Goal: Navigation & Orientation: Find specific page/section

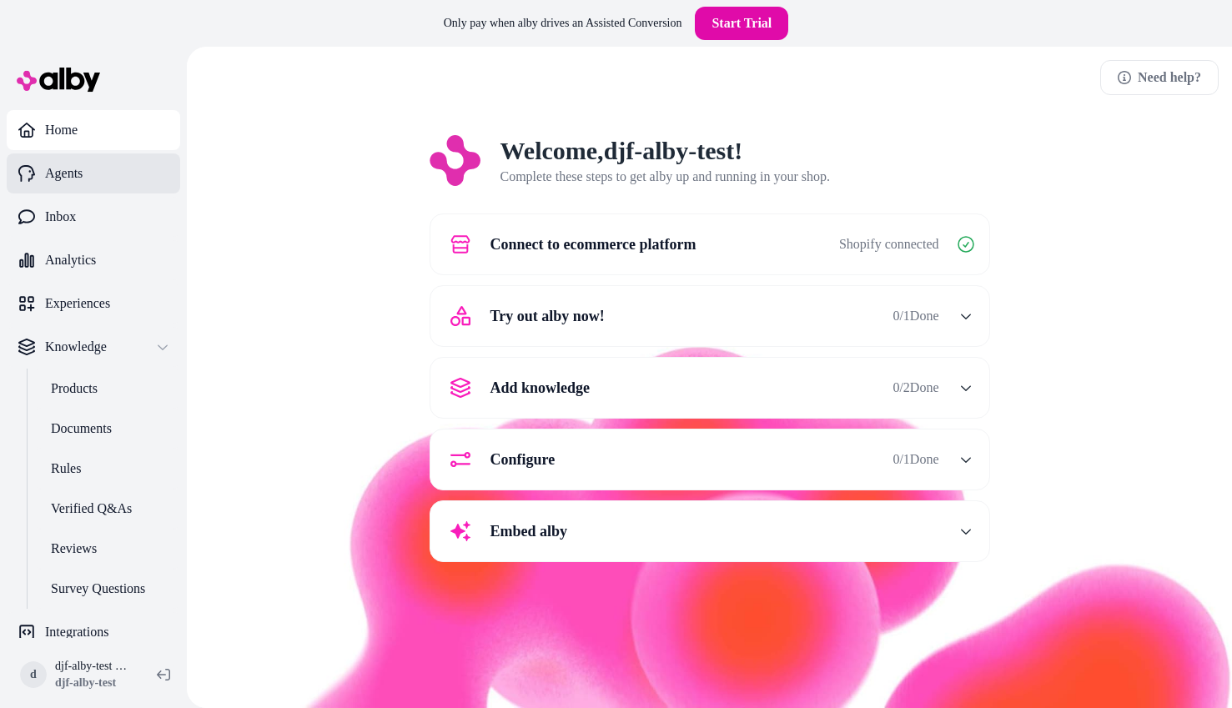
click at [112, 160] on link "Agents" at bounding box center [94, 173] width 174 height 40
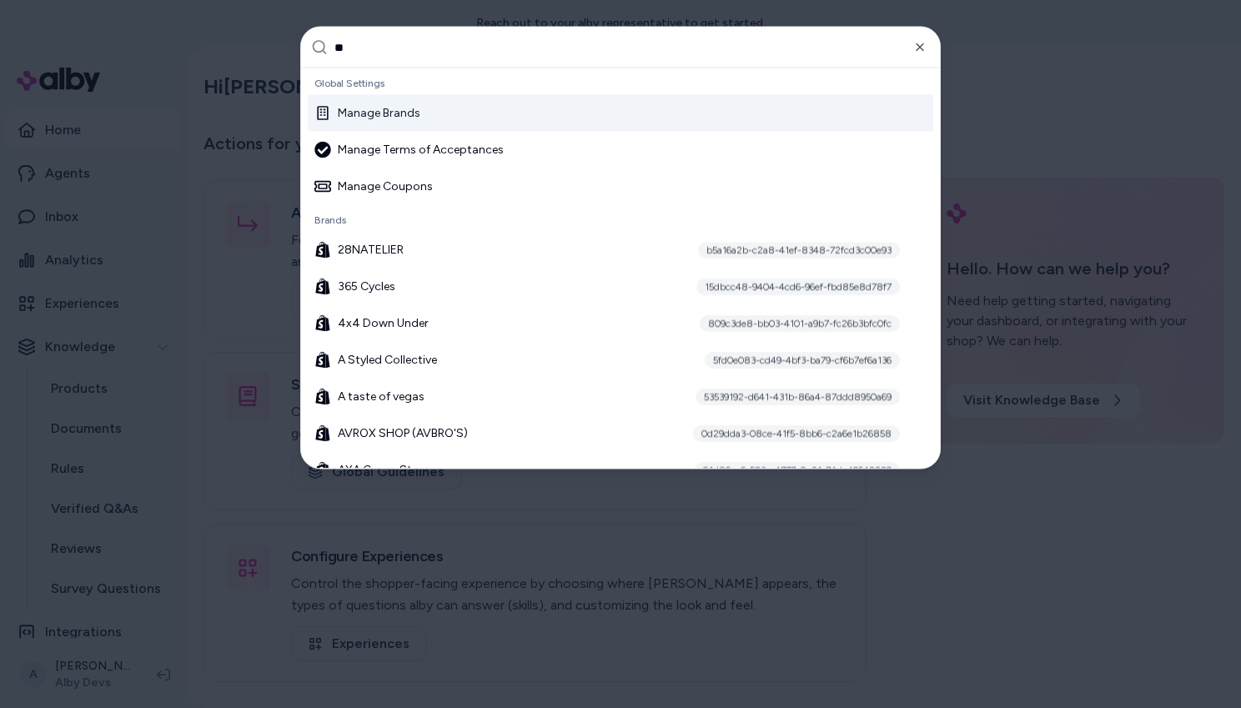
type input "***"
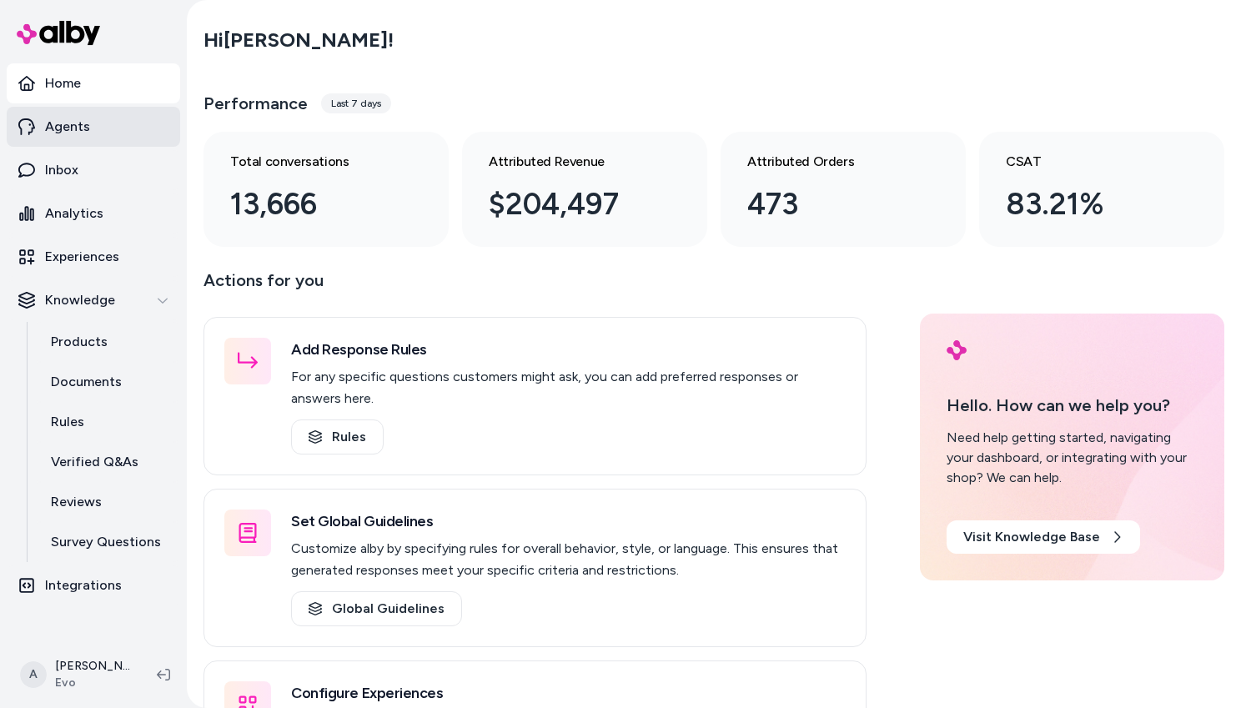
click at [87, 133] on p "Agents" at bounding box center [67, 127] width 45 height 20
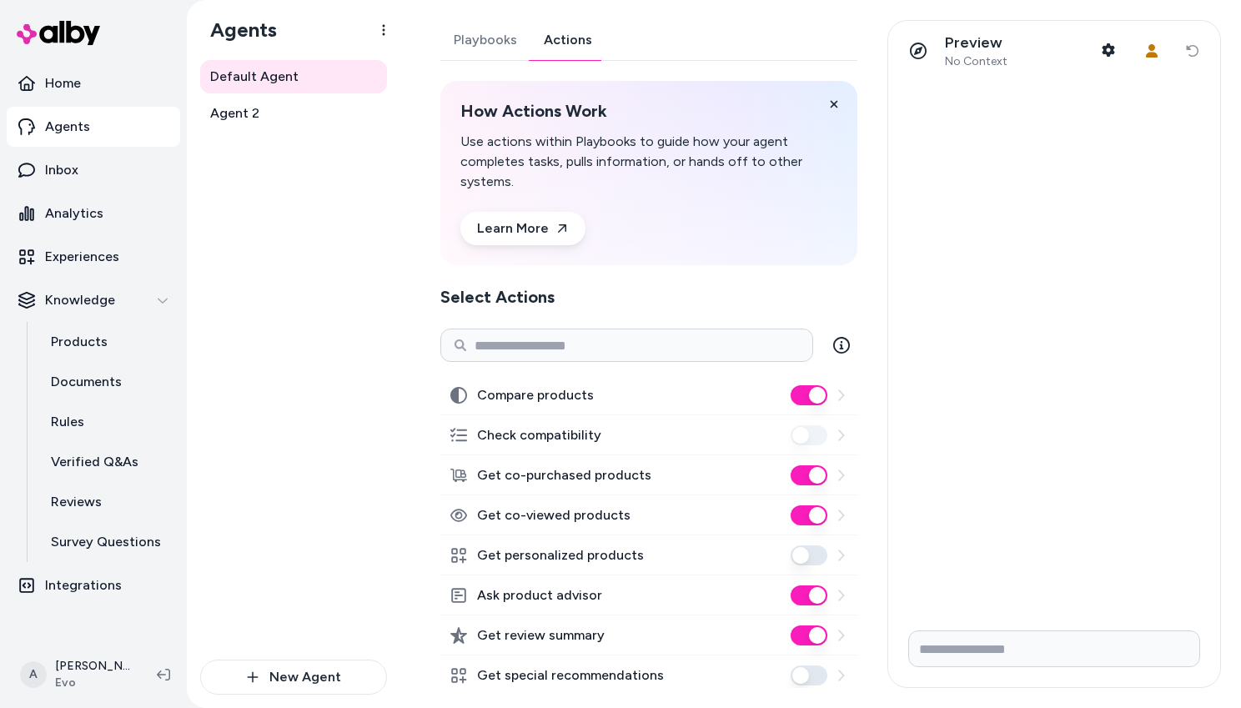
click at [575, 36] on link "Actions" at bounding box center [568, 40] width 75 height 40
click at [282, 233] on div "Default Agent Agent 2" at bounding box center [293, 360] width 187 height 600
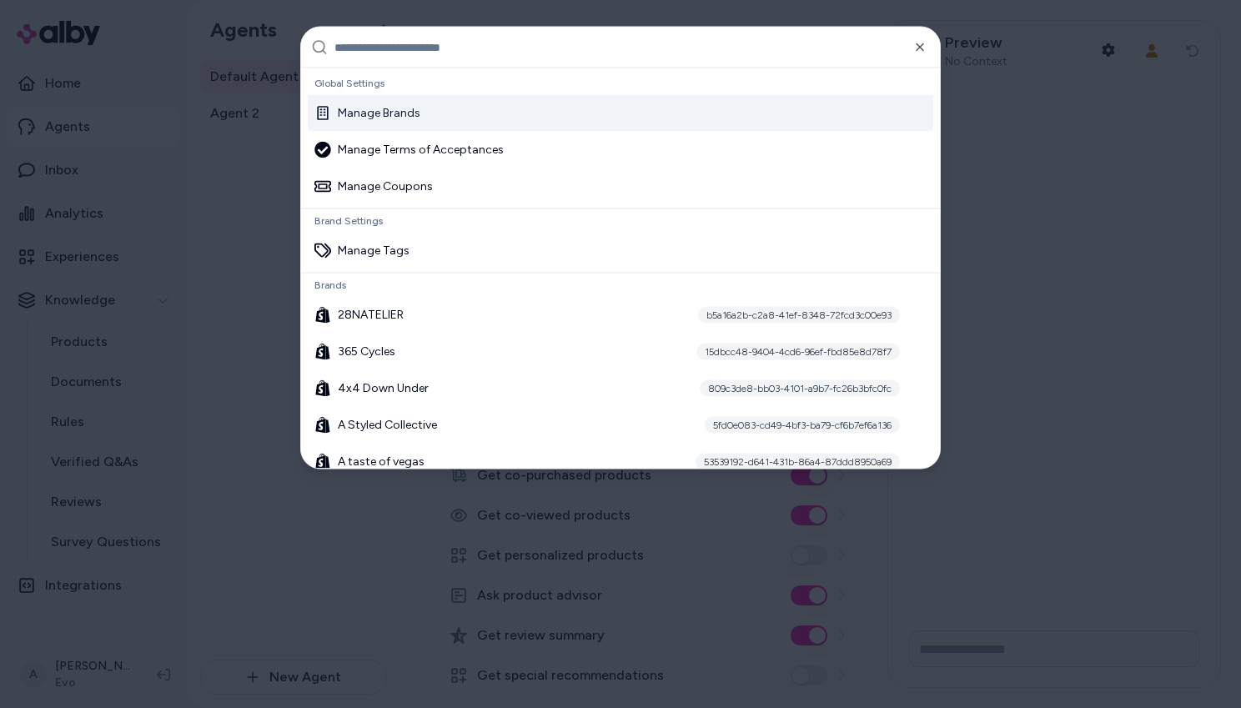
type input "**********"
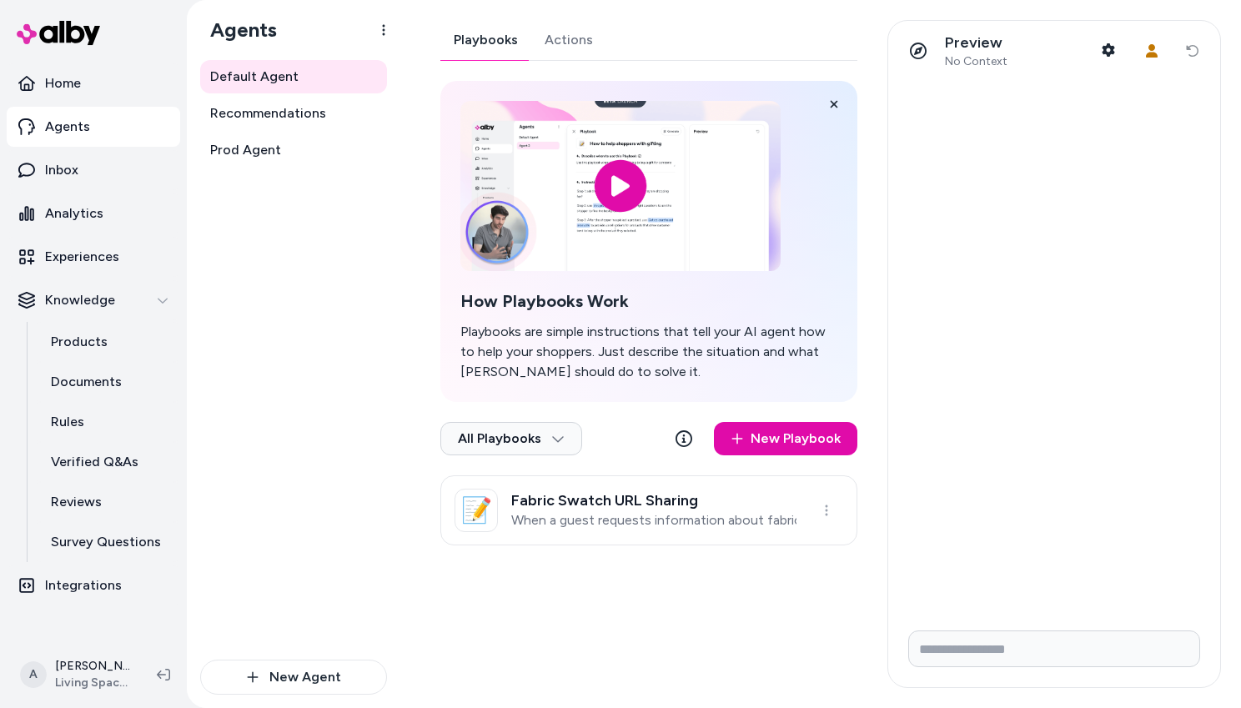
click at [606, 33] on div "Playbooks Actions" at bounding box center [648, 40] width 417 height 41
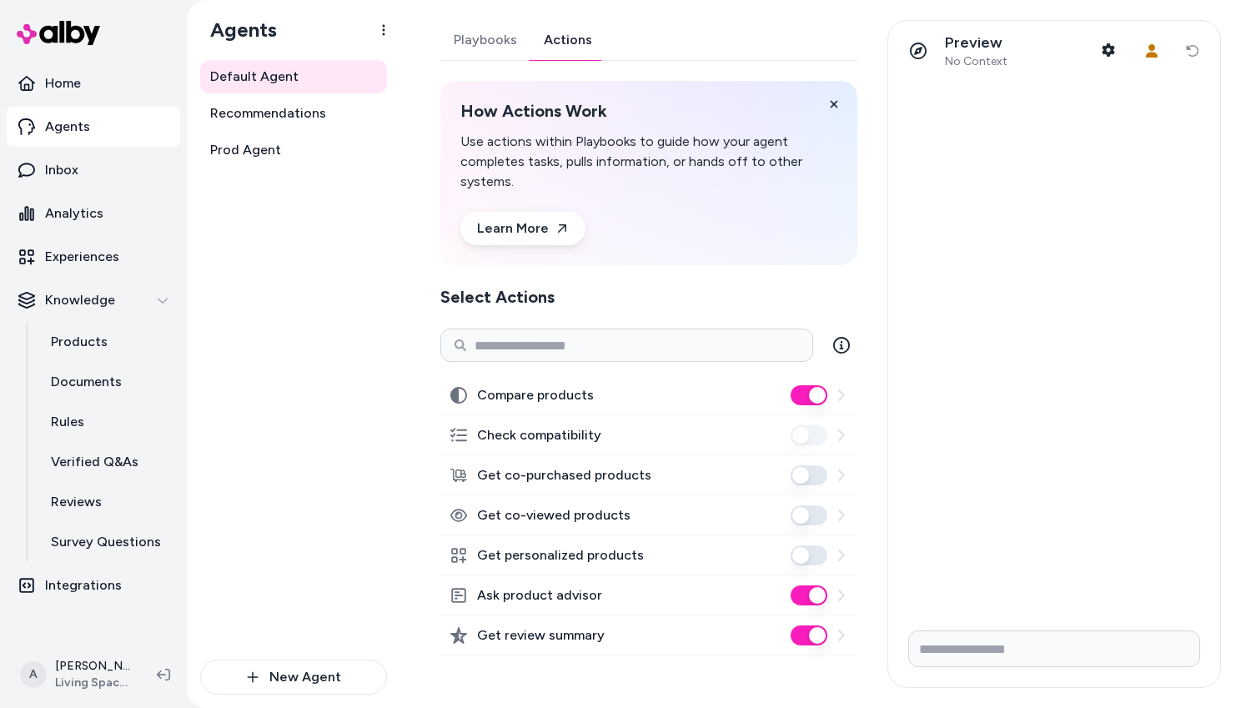
click at [587, 38] on link "Actions" at bounding box center [568, 40] width 75 height 40
click at [284, 119] on span "Recommendations" at bounding box center [268, 113] width 116 height 20
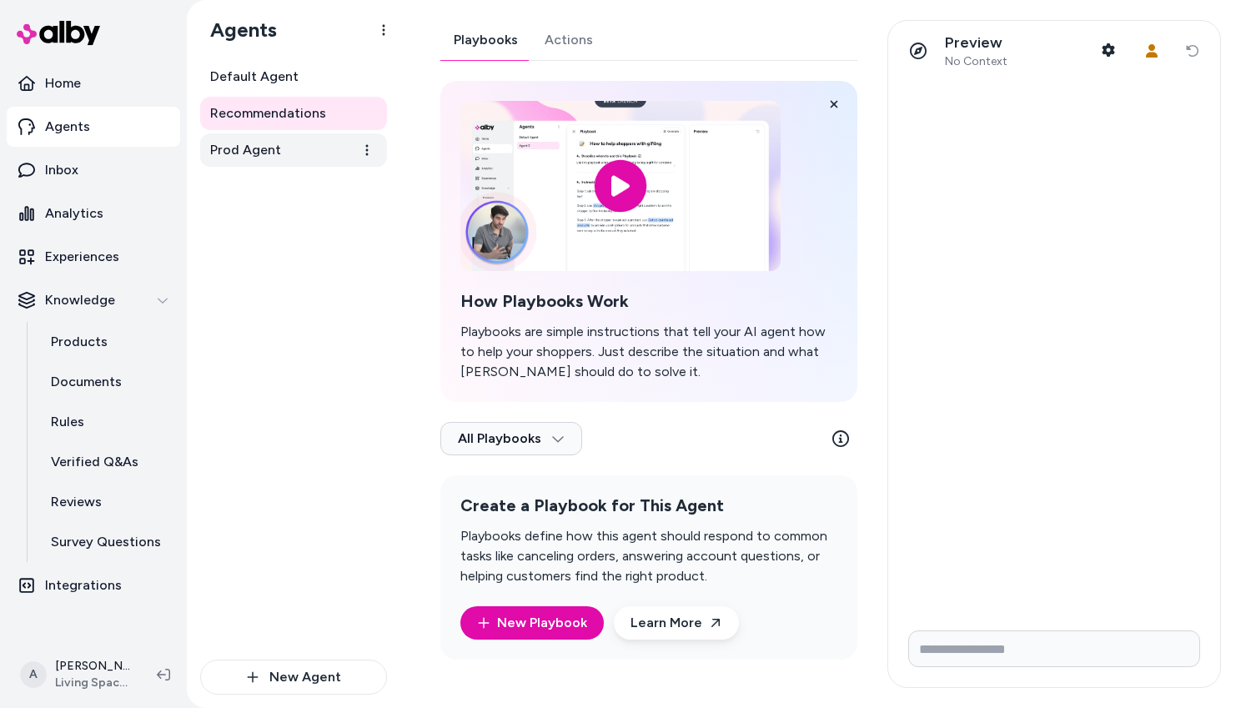
click at [267, 149] on span "Prod Agent" at bounding box center [245, 150] width 71 height 20
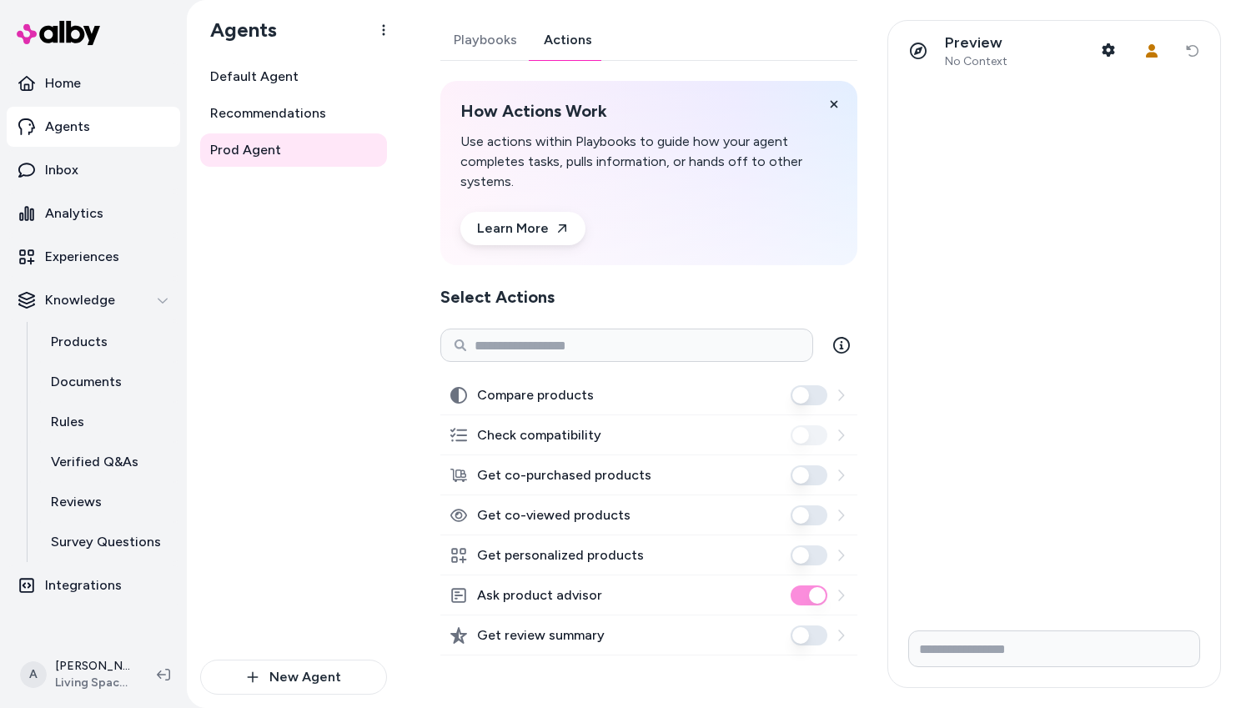
click at [571, 46] on link "Actions" at bounding box center [568, 40] width 75 height 40
click at [277, 87] on link "Default Agent" at bounding box center [293, 76] width 187 height 33
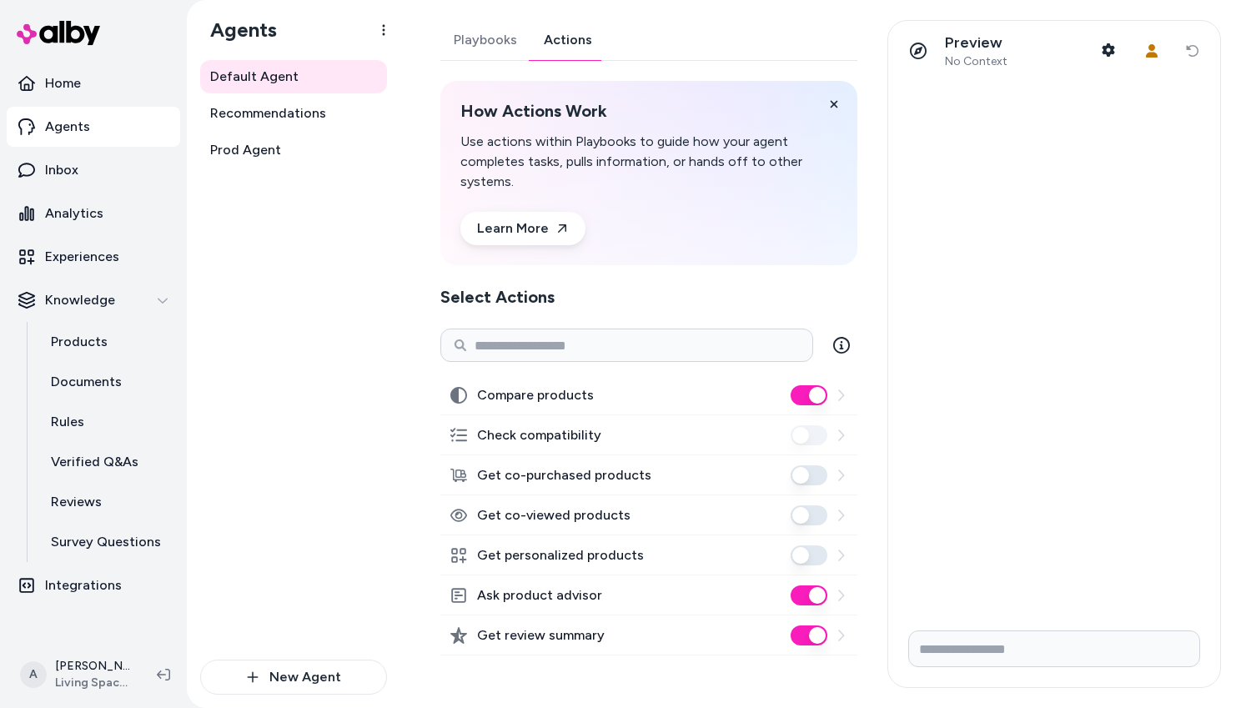
click at [580, 45] on link "Actions" at bounding box center [568, 40] width 75 height 40
click at [315, 129] on link "Recommendations" at bounding box center [293, 113] width 187 height 33
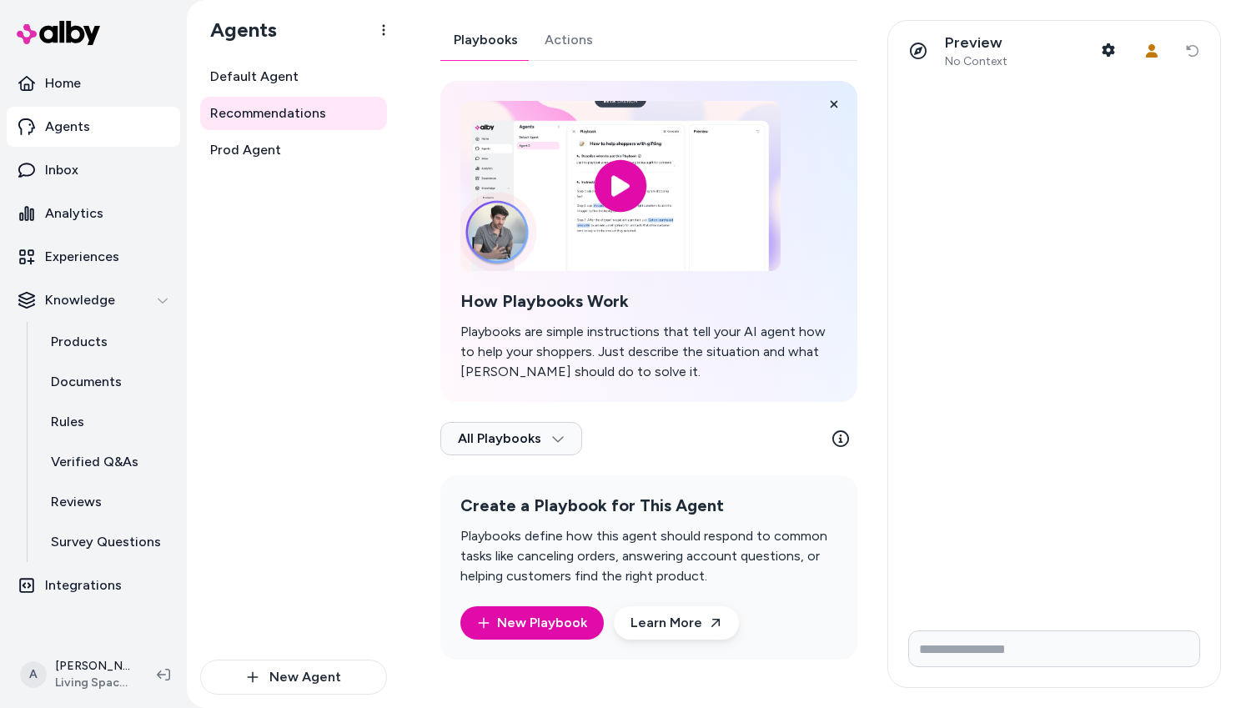
click at [562, 43] on link "Actions" at bounding box center [568, 40] width 75 height 40
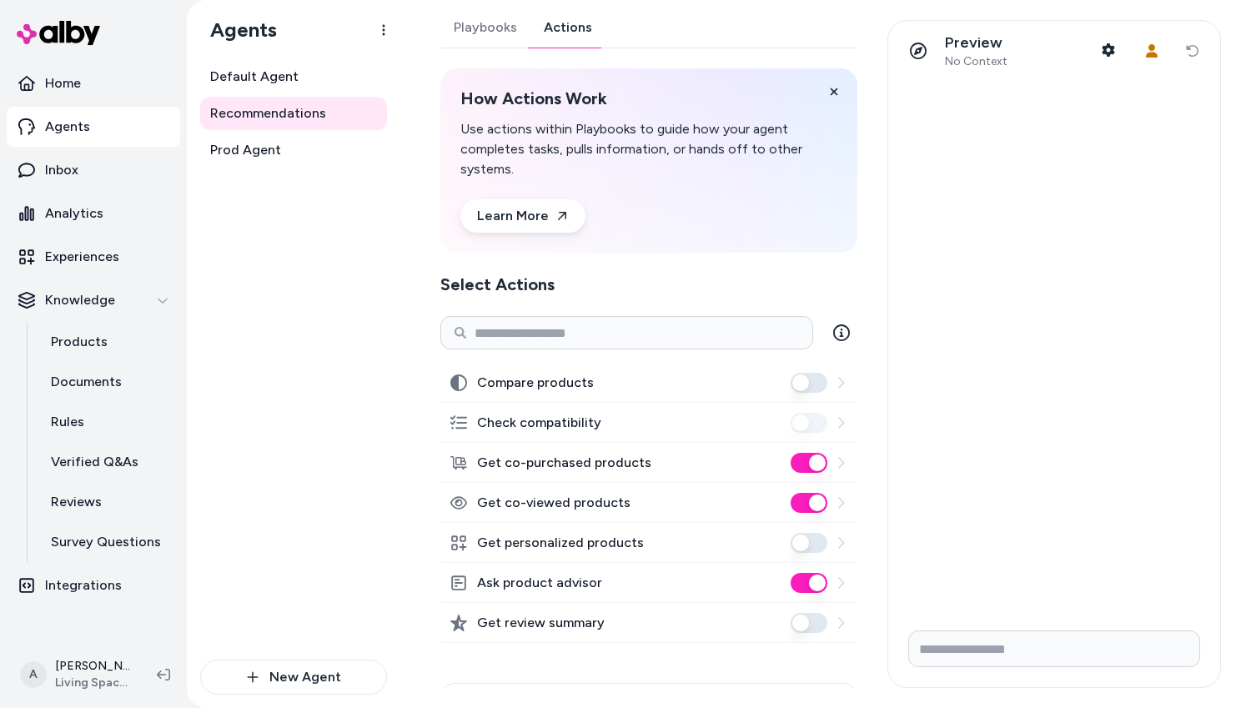
scroll to position [19, 0]
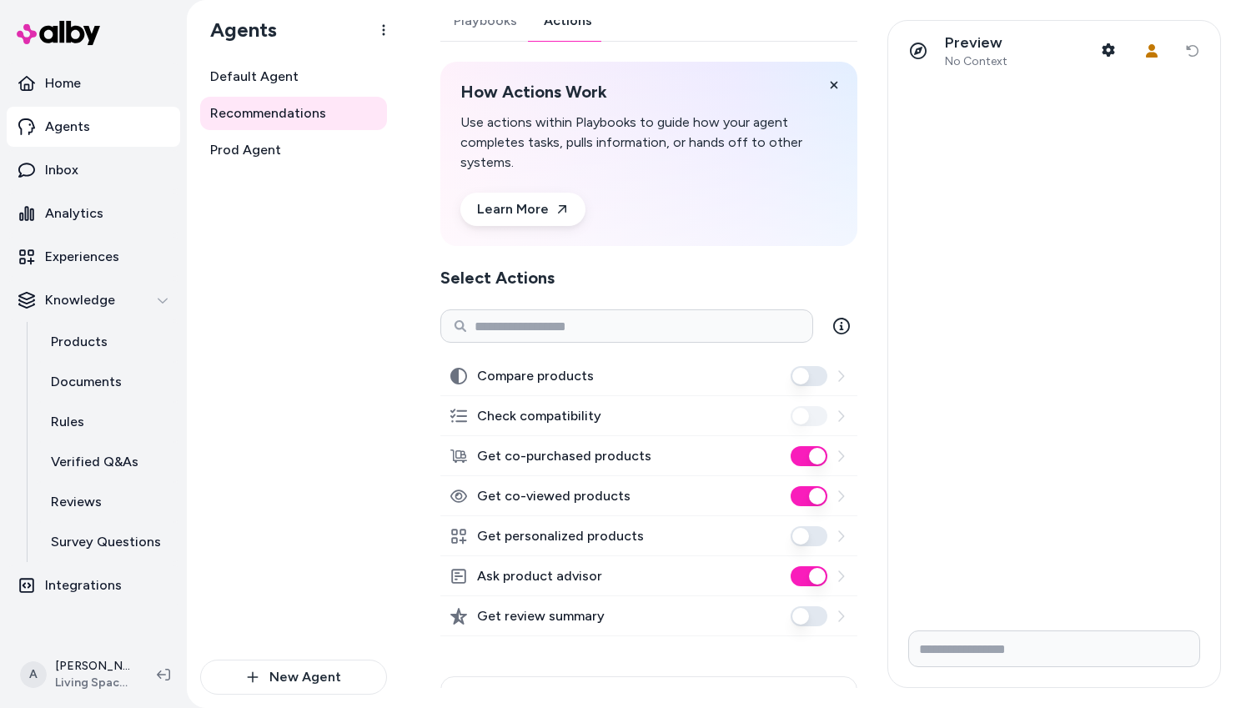
click at [458, 455] on icon at bounding box center [458, 456] width 17 height 17
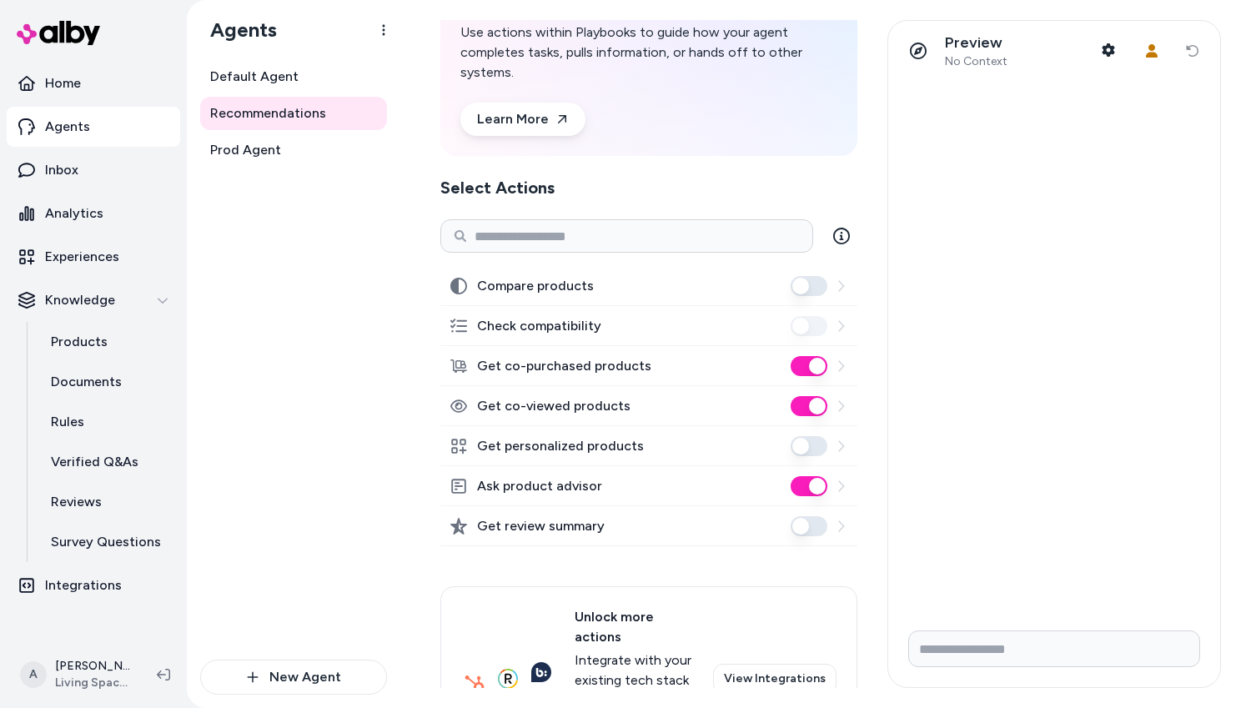
scroll to position [0, 0]
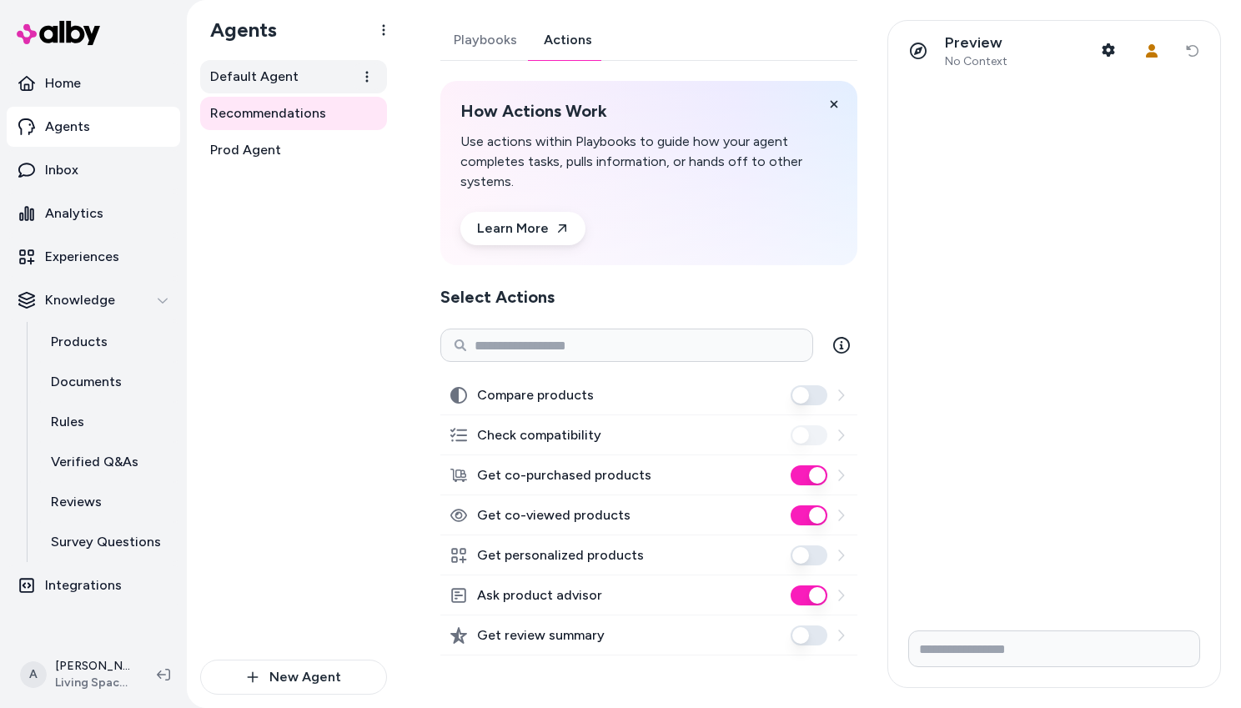
click at [266, 78] on span "Default Agent" at bounding box center [254, 77] width 88 height 20
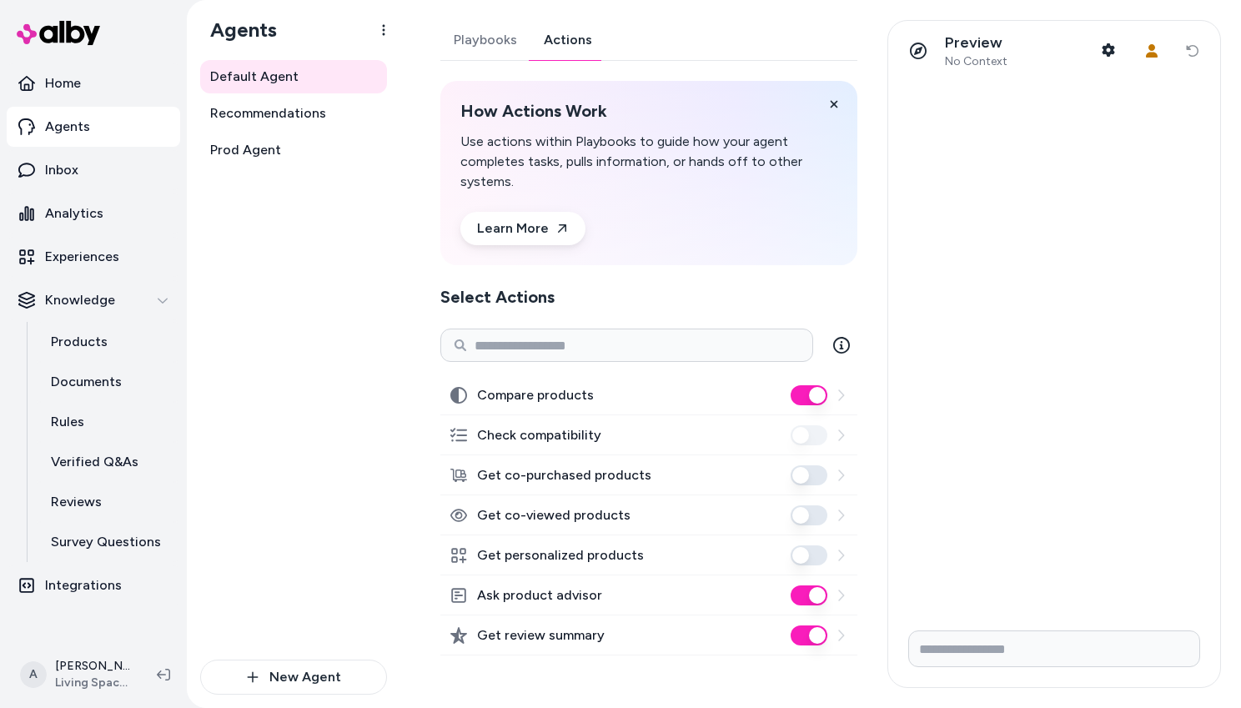
click at [578, 44] on link "Actions" at bounding box center [568, 40] width 75 height 40
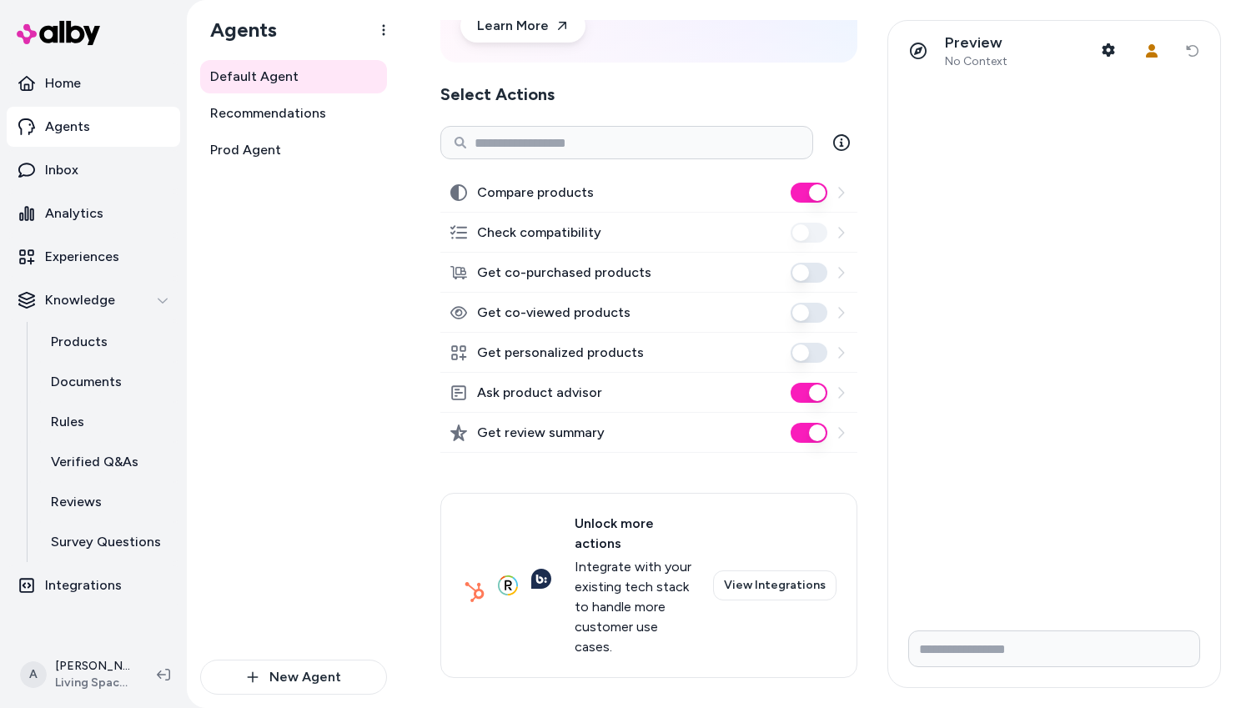
scroll to position [213, 0]
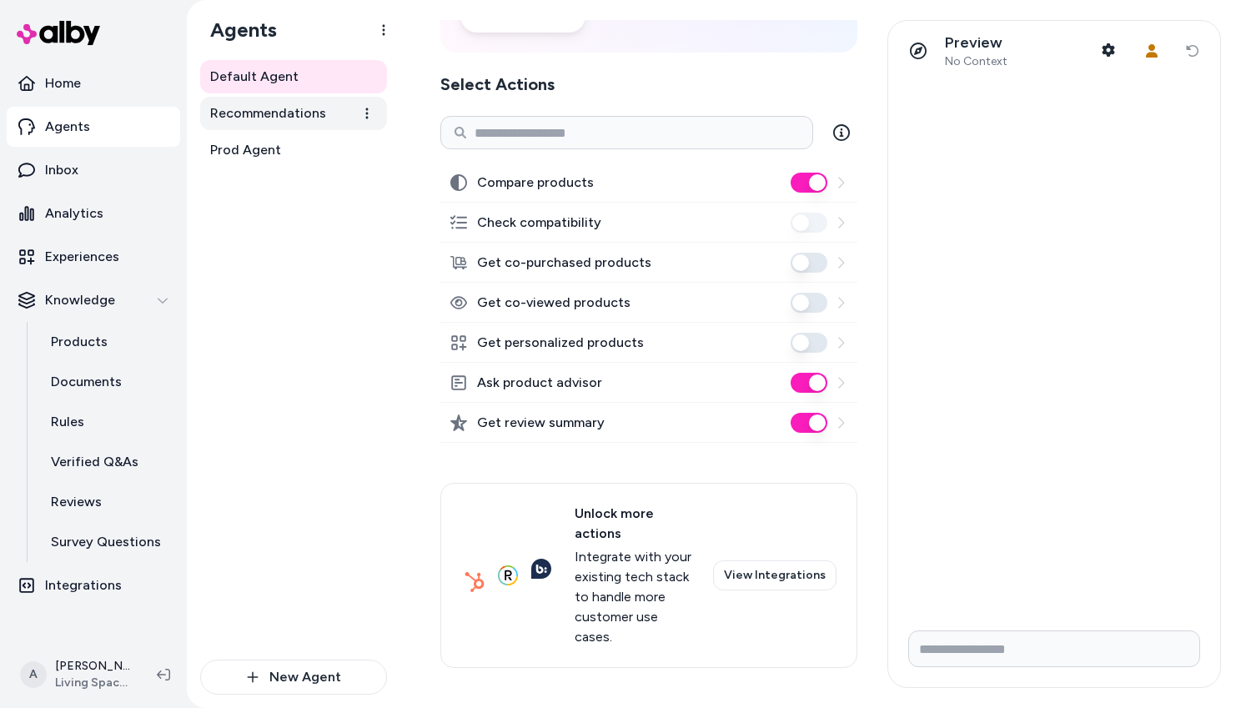
click at [268, 114] on span "Recommendations" at bounding box center [268, 113] width 116 height 20
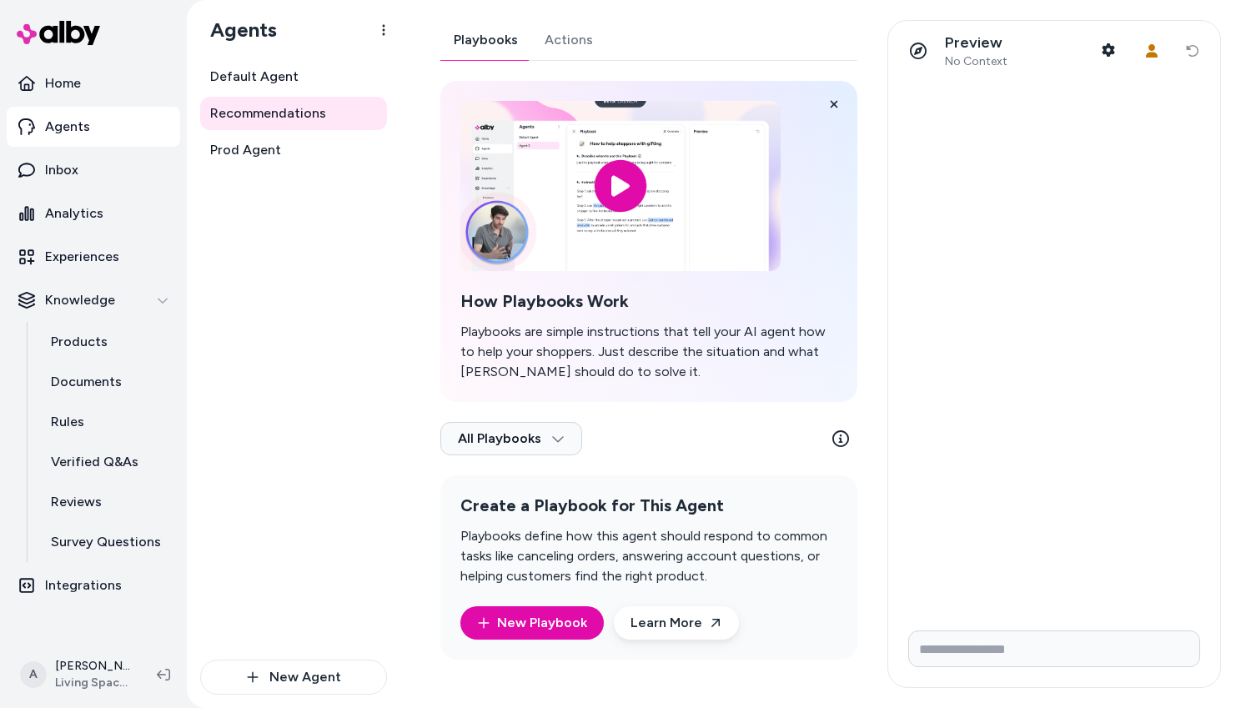
click at [581, 43] on link "Actions" at bounding box center [568, 40] width 75 height 40
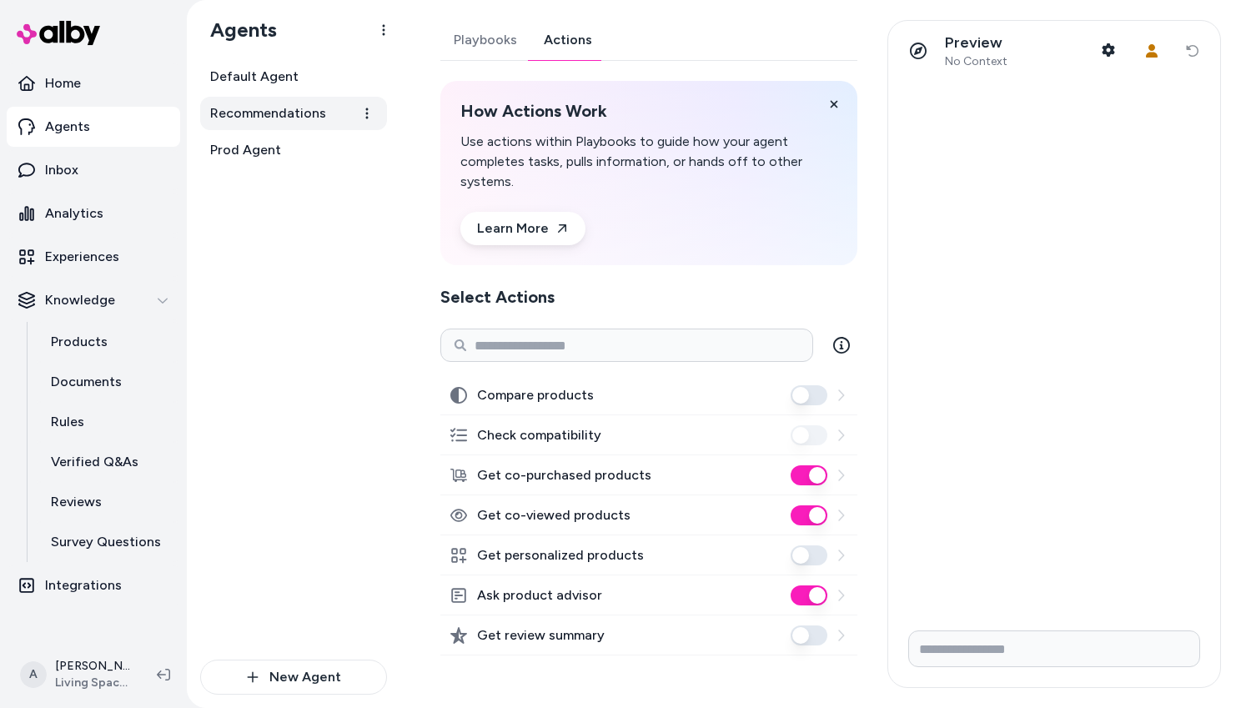
click at [279, 113] on span "Recommendations" at bounding box center [268, 113] width 116 height 20
